Goal: Check status: Check status

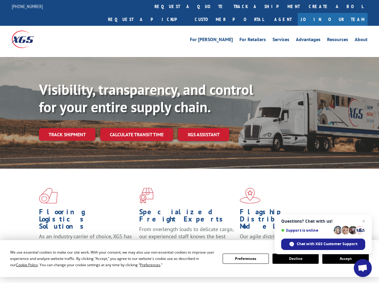
click at [190, 142] on div "Visibility, transparency, and control for your entire supply chain. Track shipm…" at bounding box center [209, 123] width 340 height 84
click at [21, 265] on span "Cookie Policy" at bounding box center [27, 265] width 22 height 5
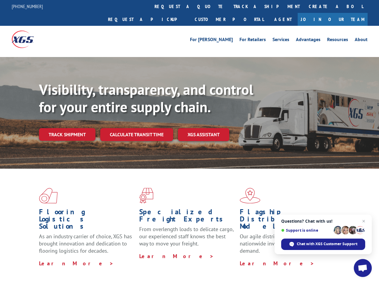
click at [145, 265] on div "Flooring Logistics Solutions As an industry carrier of choice, XGS has brought …" at bounding box center [189, 229] width 379 height 121
click at [246, 259] on div "Flooring Logistics Solutions As an industry carrier of choice, XGS has brought …" at bounding box center [189, 227] width 379 height 117
click at [296, 259] on div "Flooring Logistics Solutions As an industry carrier of choice, XGS has brought …" at bounding box center [189, 227] width 379 height 117
click at [346, 259] on div "Flooring Logistics Solutions As an industry carrier of choice, XGS has brought …" at bounding box center [189, 227] width 379 height 117
click at [190, 142] on div "Visibility, transparency, and control for your entire supply chain. Track shipm…" at bounding box center [209, 123] width 340 height 84
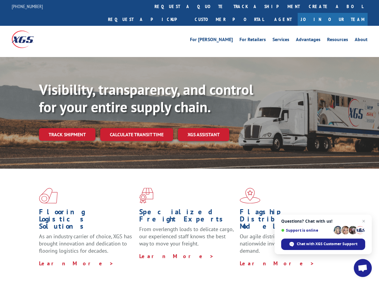
click at [229, 6] on link "track a shipment" at bounding box center [266, 6] width 75 height 13
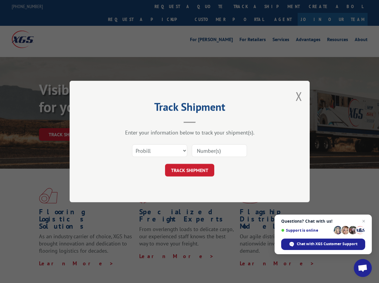
click at [210, 6] on div "Track Shipment Enter your information below to track your shipment(s). Select c…" at bounding box center [189, 141] width 379 height 283
click at [247, 6] on div "Track Shipment Enter your information below to track your shipment(s). Select c…" at bounding box center [189, 141] width 379 height 283
